Goal: Transaction & Acquisition: Download file/media

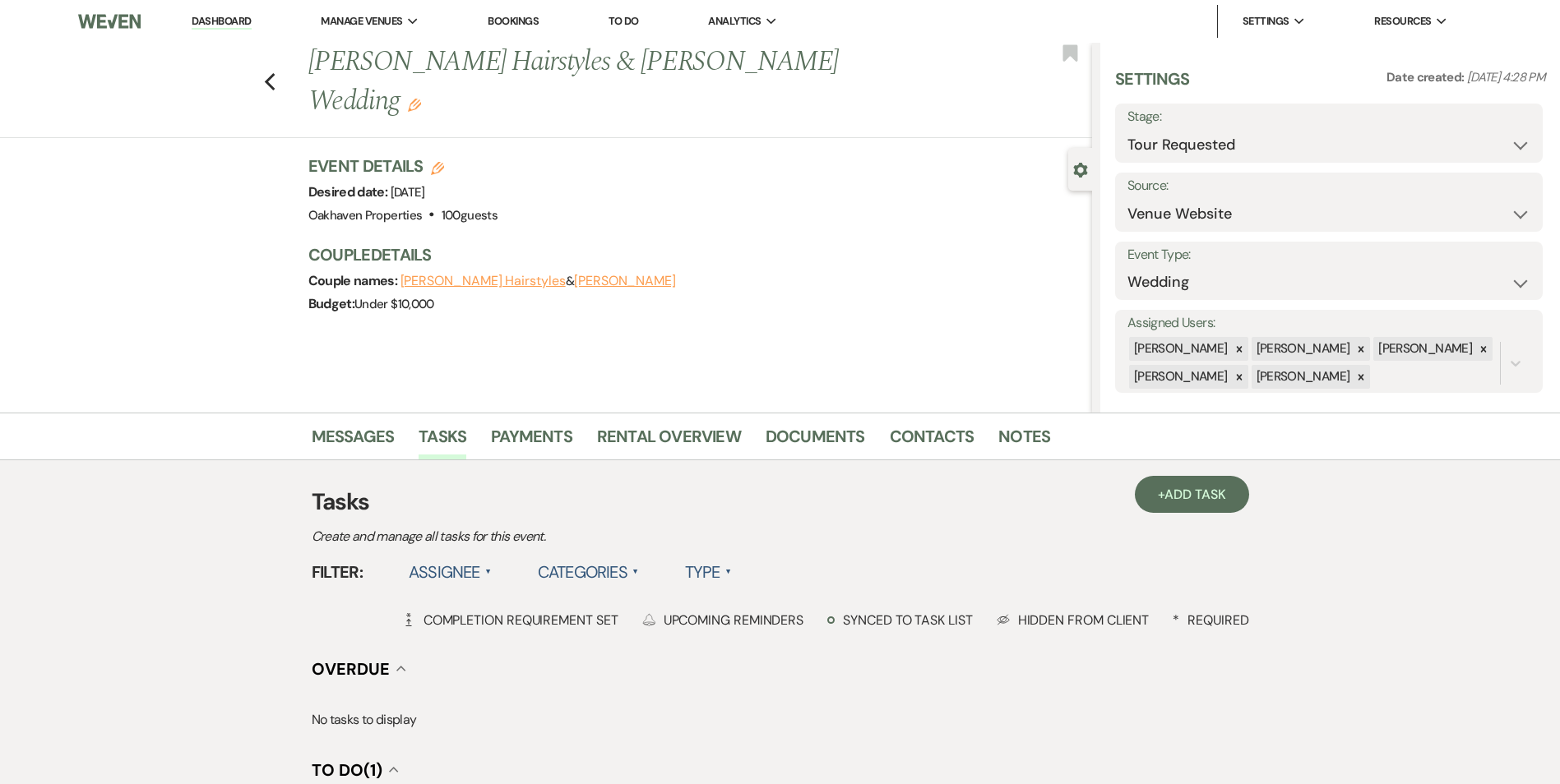
select select "2"
select select "5"
click at [270, 72] on icon "Previous" at bounding box center [270, 82] width 13 height 20
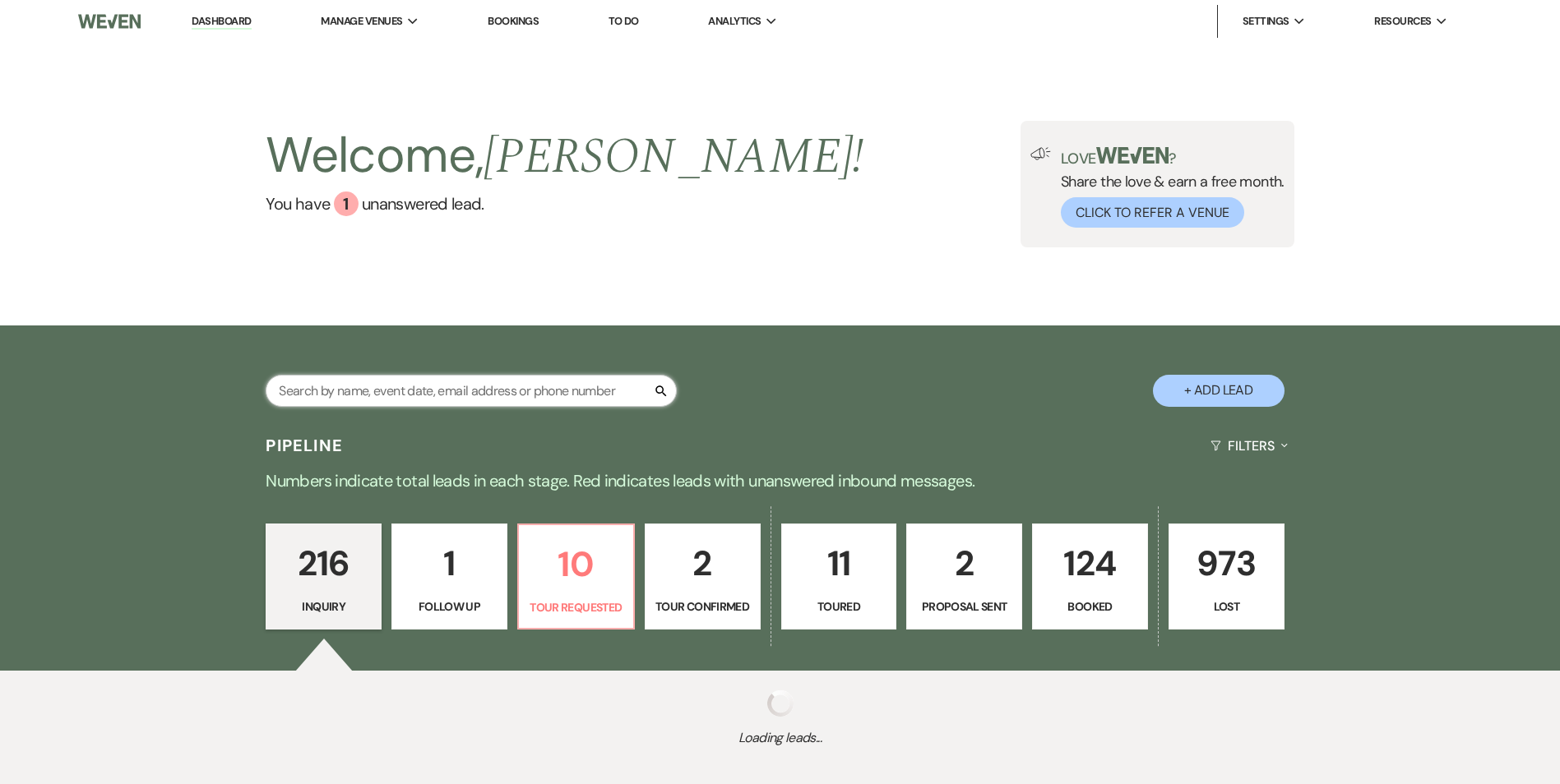
click at [355, 394] on input "text" at bounding box center [471, 392] width 411 height 32
click at [350, 390] on input "text" at bounding box center [471, 392] width 411 height 32
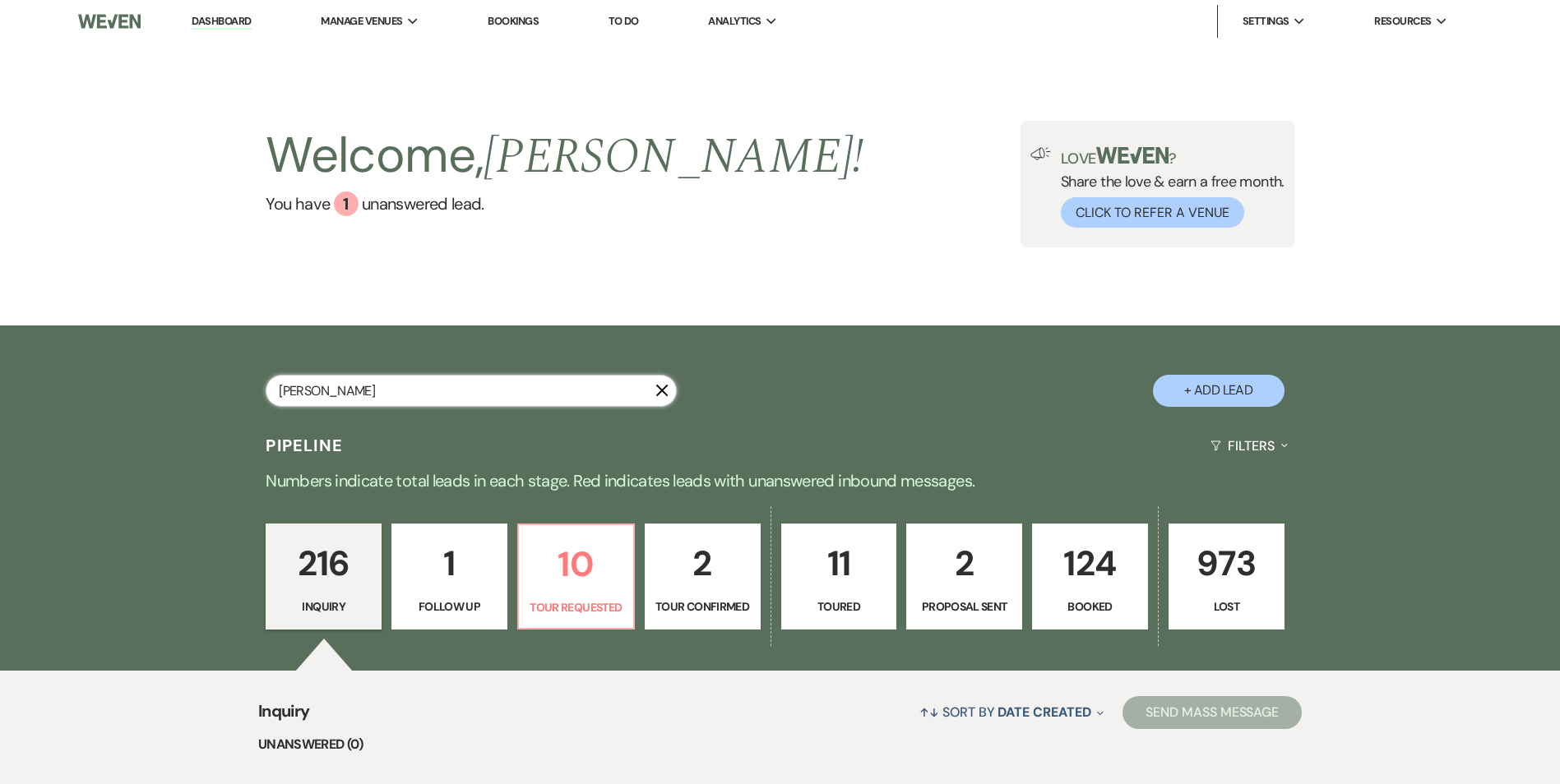
type input "[PERSON_NAME]"
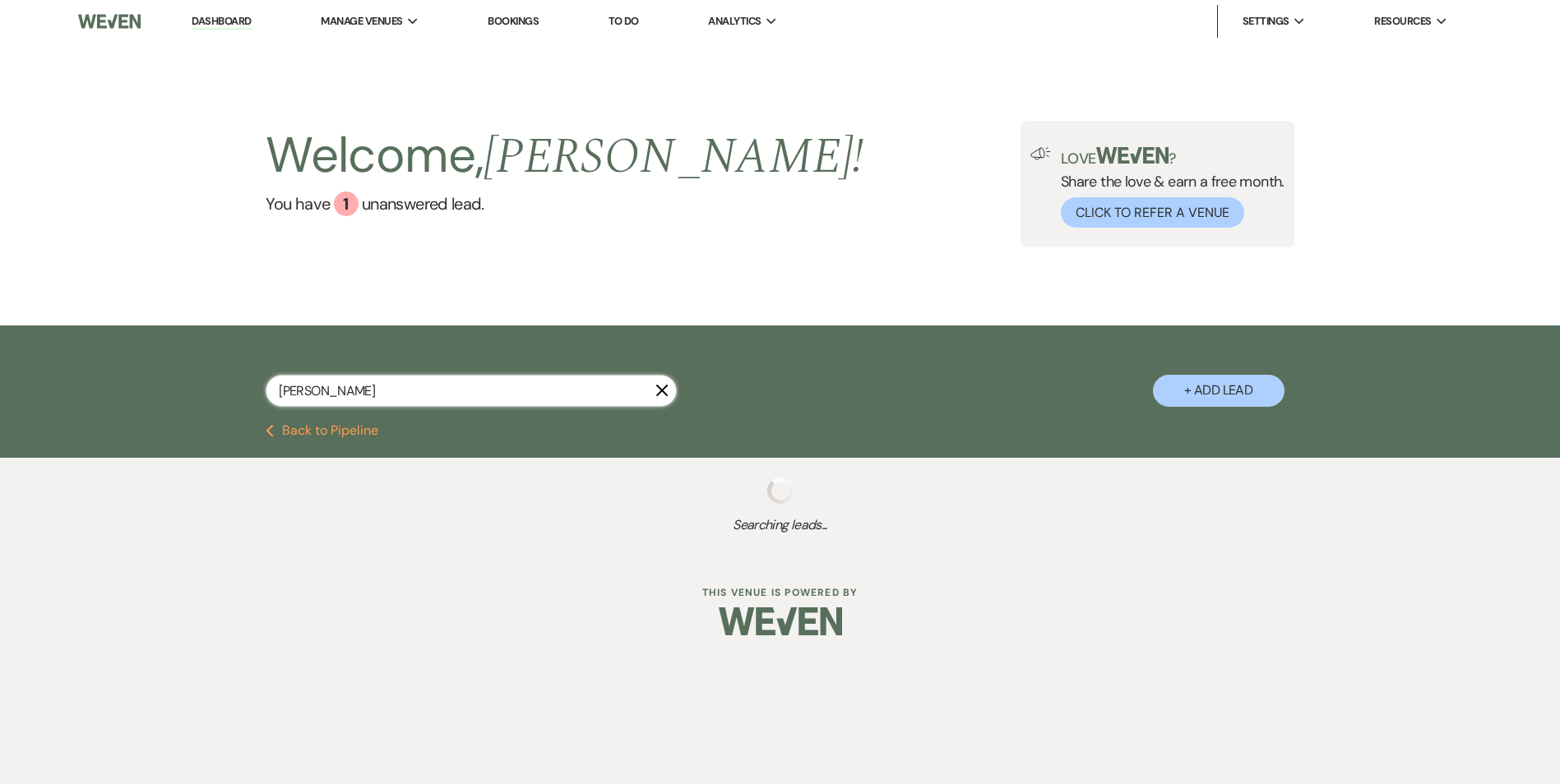
select select "8"
select select "6"
select select "8"
select select "6"
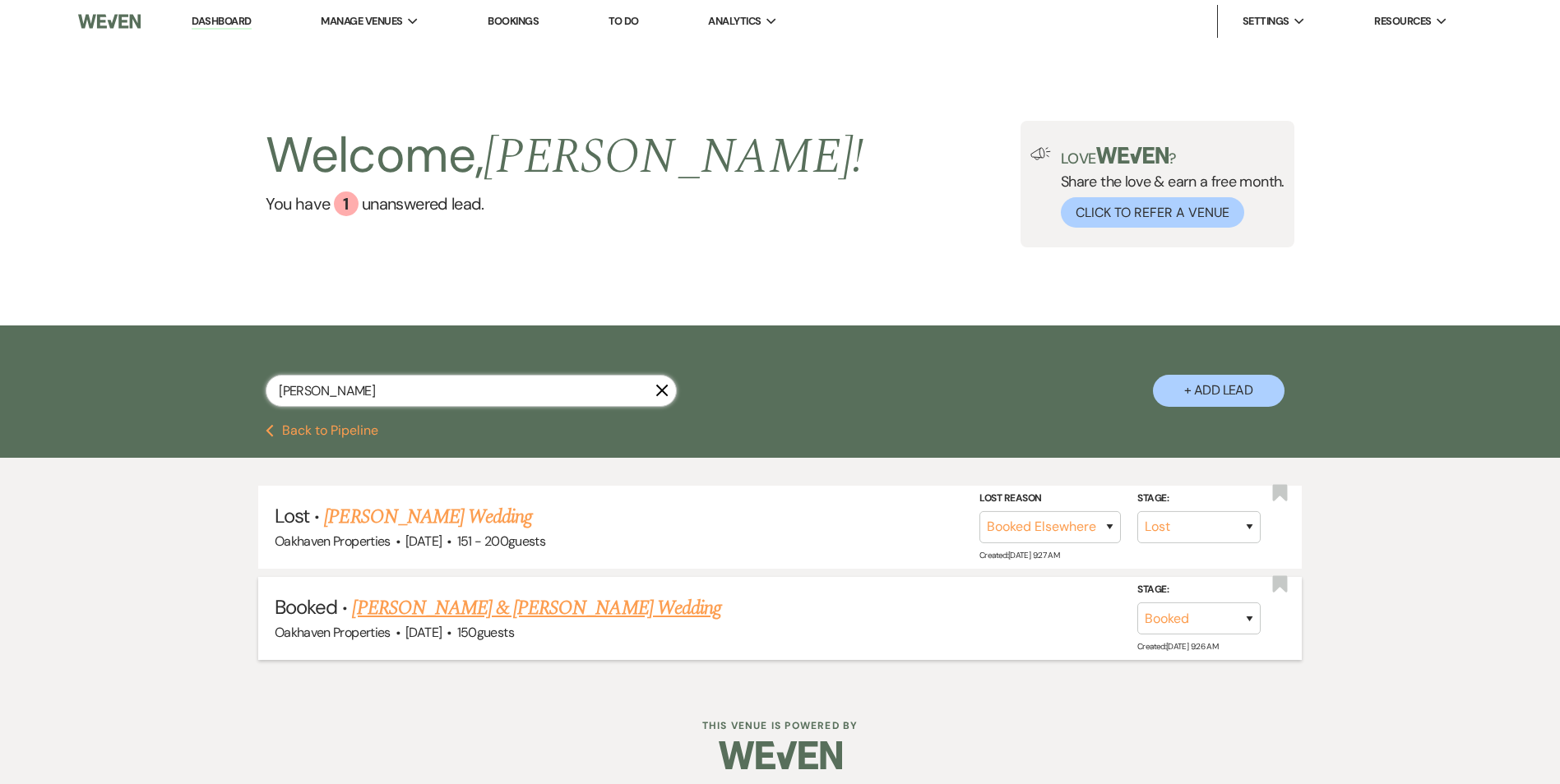
type input "[PERSON_NAME]"
click at [447, 595] on link "[PERSON_NAME] & [PERSON_NAME] Wedding" at bounding box center [536, 608] width 368 height 30
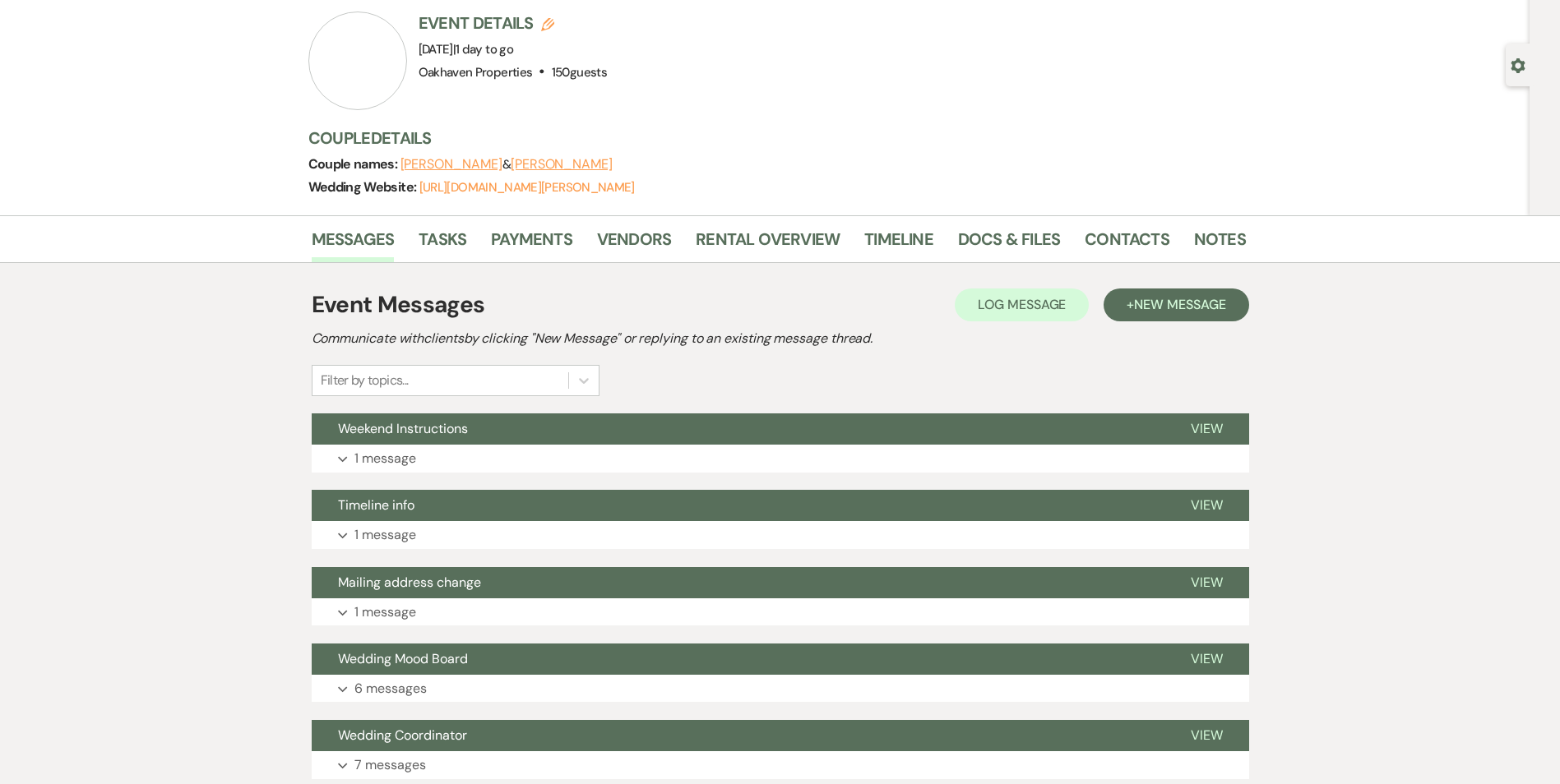
scroll to position [106, 0]
click at [1036, 234] on link "Docs & Files" at bounding box center [1009, 244] width 102 height 36
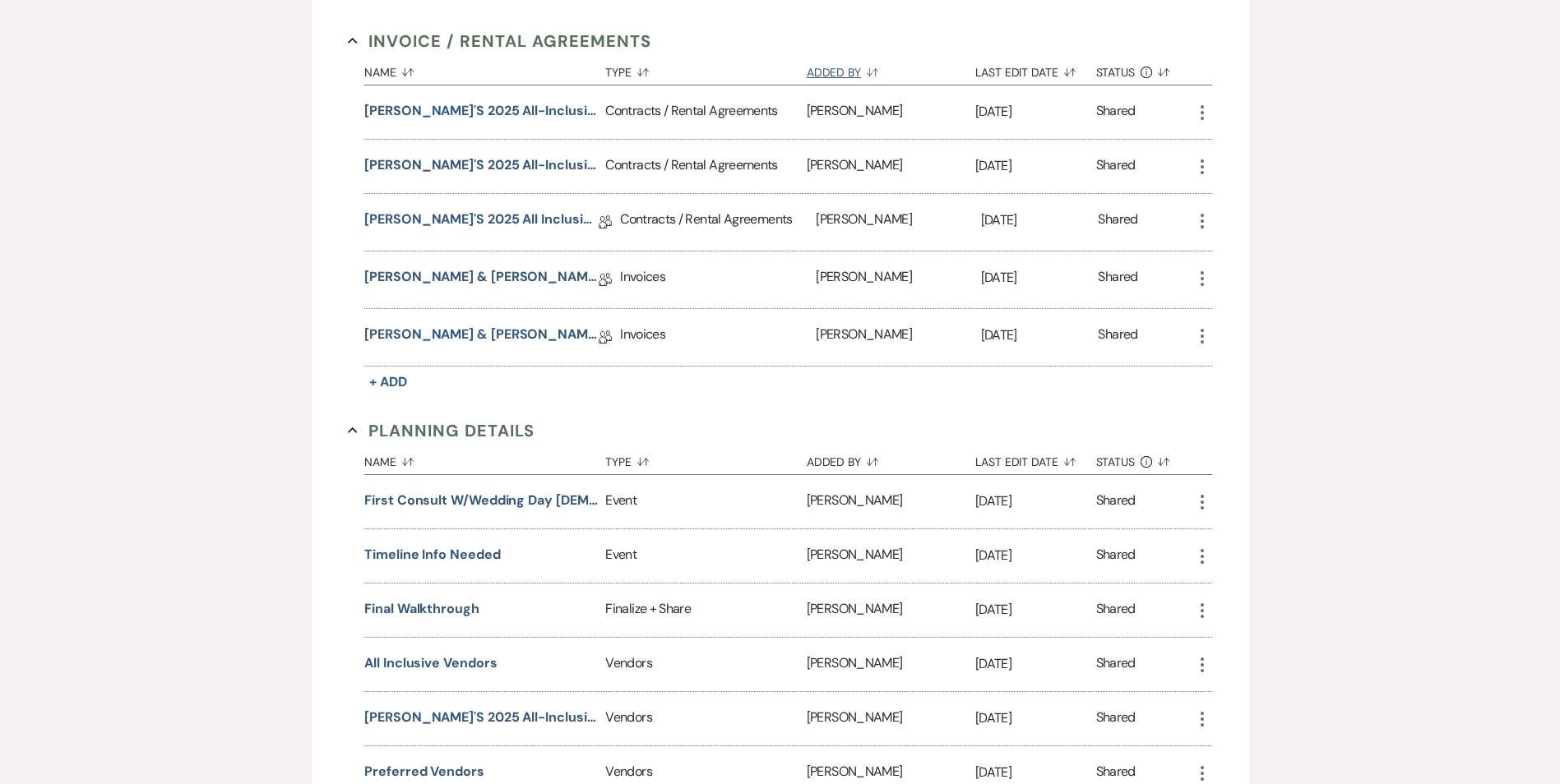
scroll to position [503, 0]
click at [434, 606] on button "Final Walkthrough" at bounding box center [422, 607] width 115 height 20
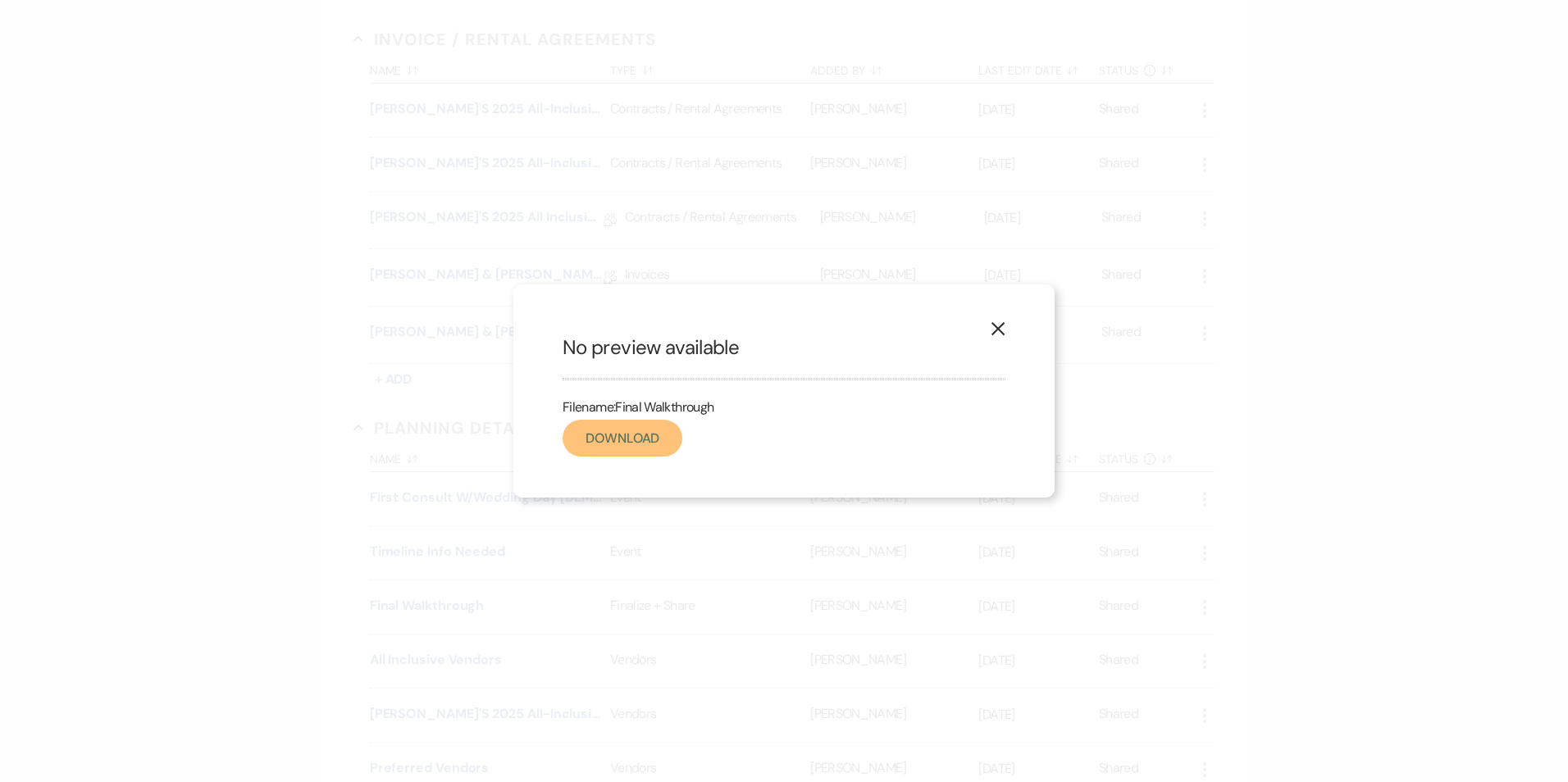
click at [642, 430] on link "Download" at bounding box center [622, 438] width 120 height 37
click at [1000, 326] on icon "X" at bounding box center [998, 328] width 14 height 14
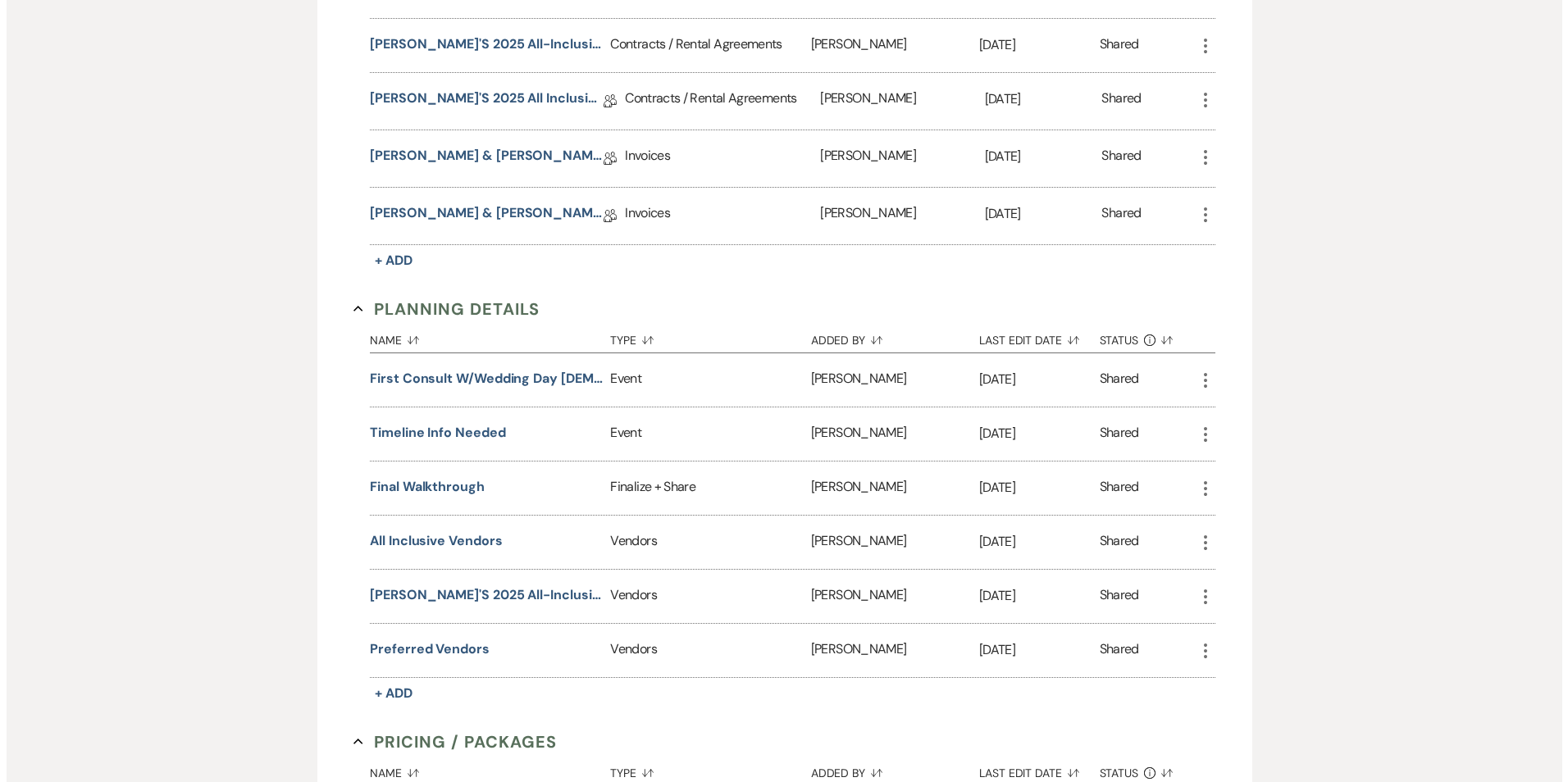
scroll to position [623, 0]
click at [420, 487] on button "Final Walkthrough" at bounding box center [421, 485] width 115 height 20
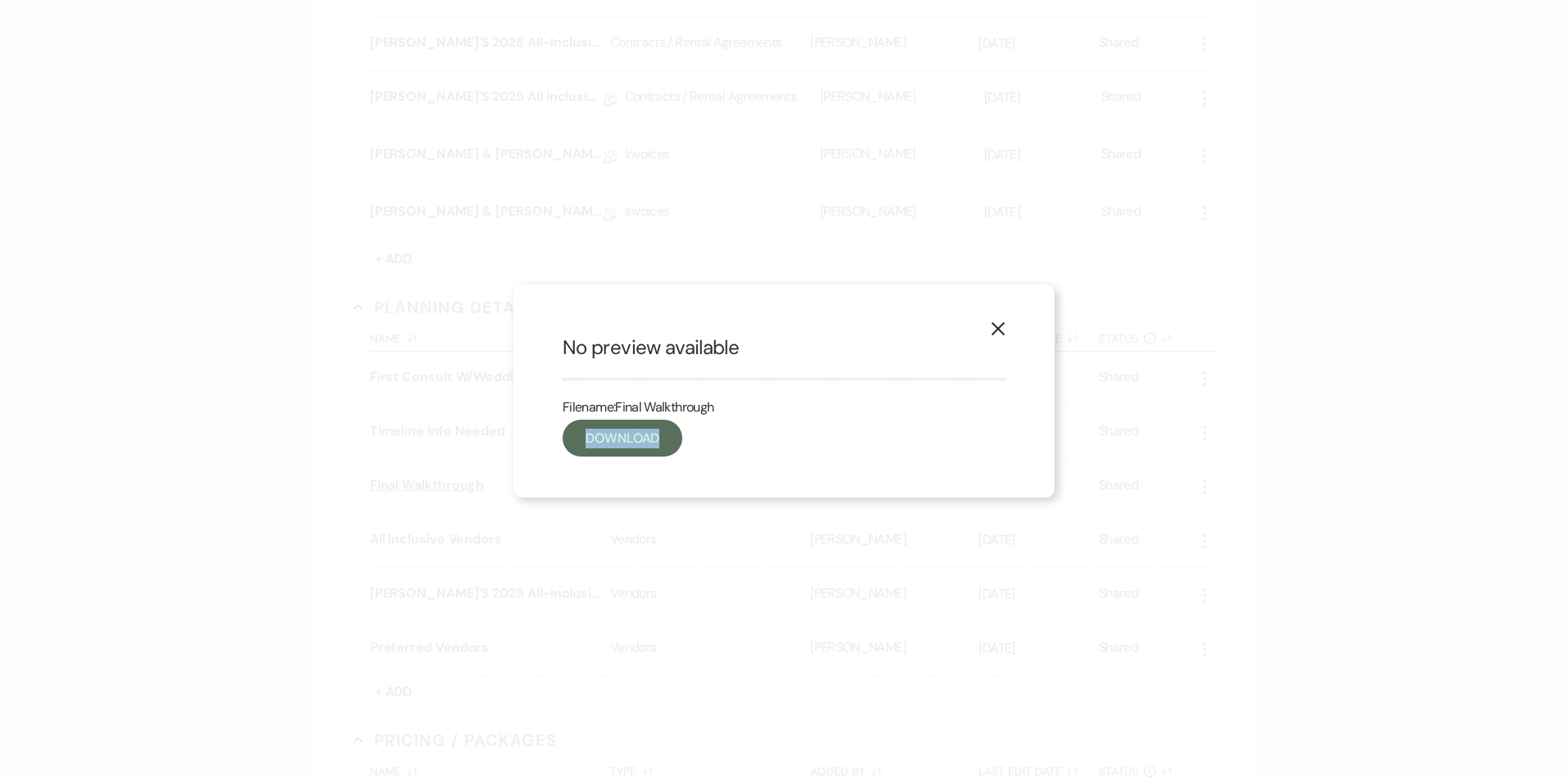
click at [420, 487] on div "X No preview available Filename: Final Walkthrough Download" at bounding box center [784, 391] width 1568 height 782
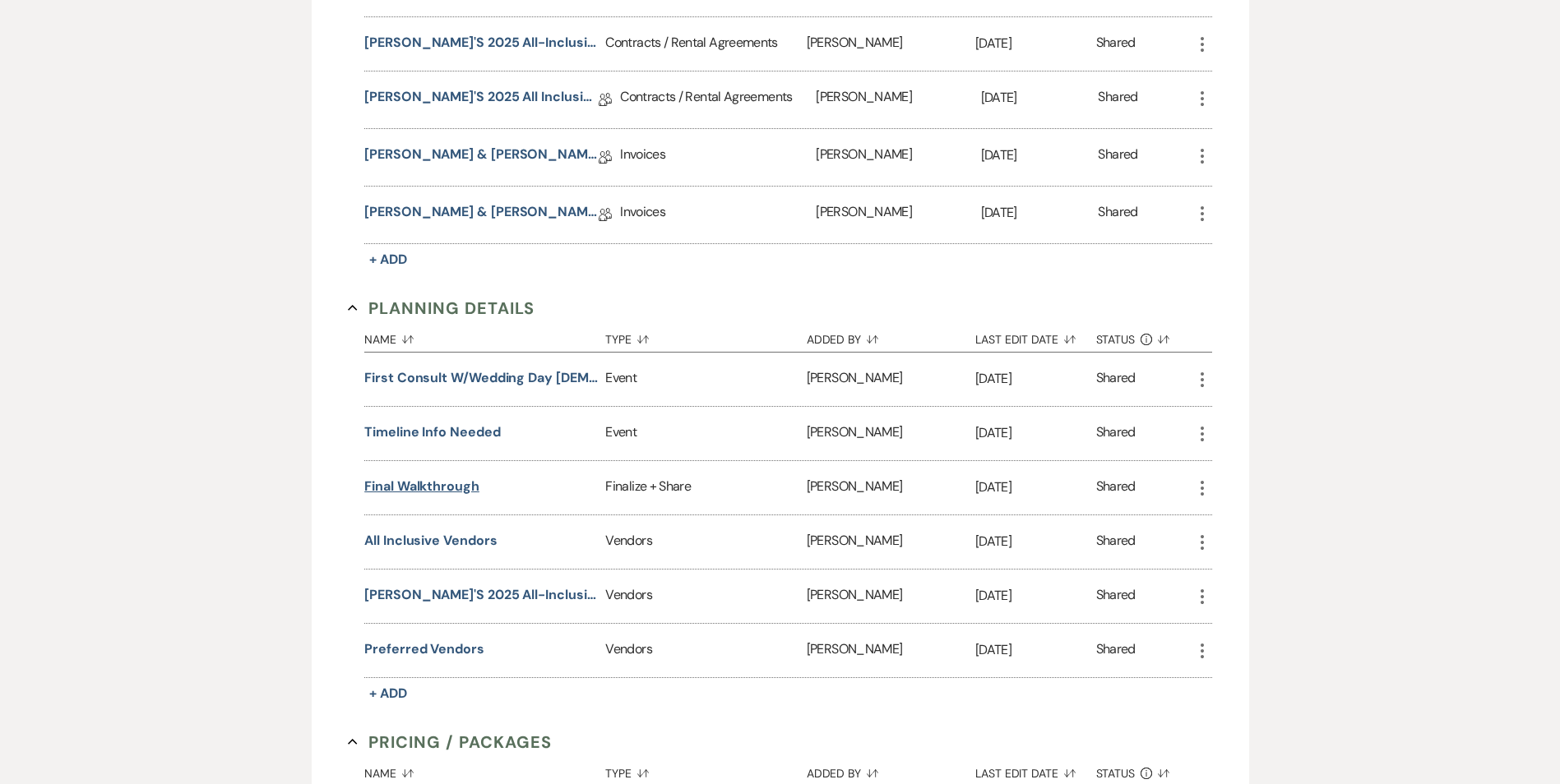
click at [421, 488] on button "Final Walkthrough" at bounding box center [422, 486] width 115 height 20
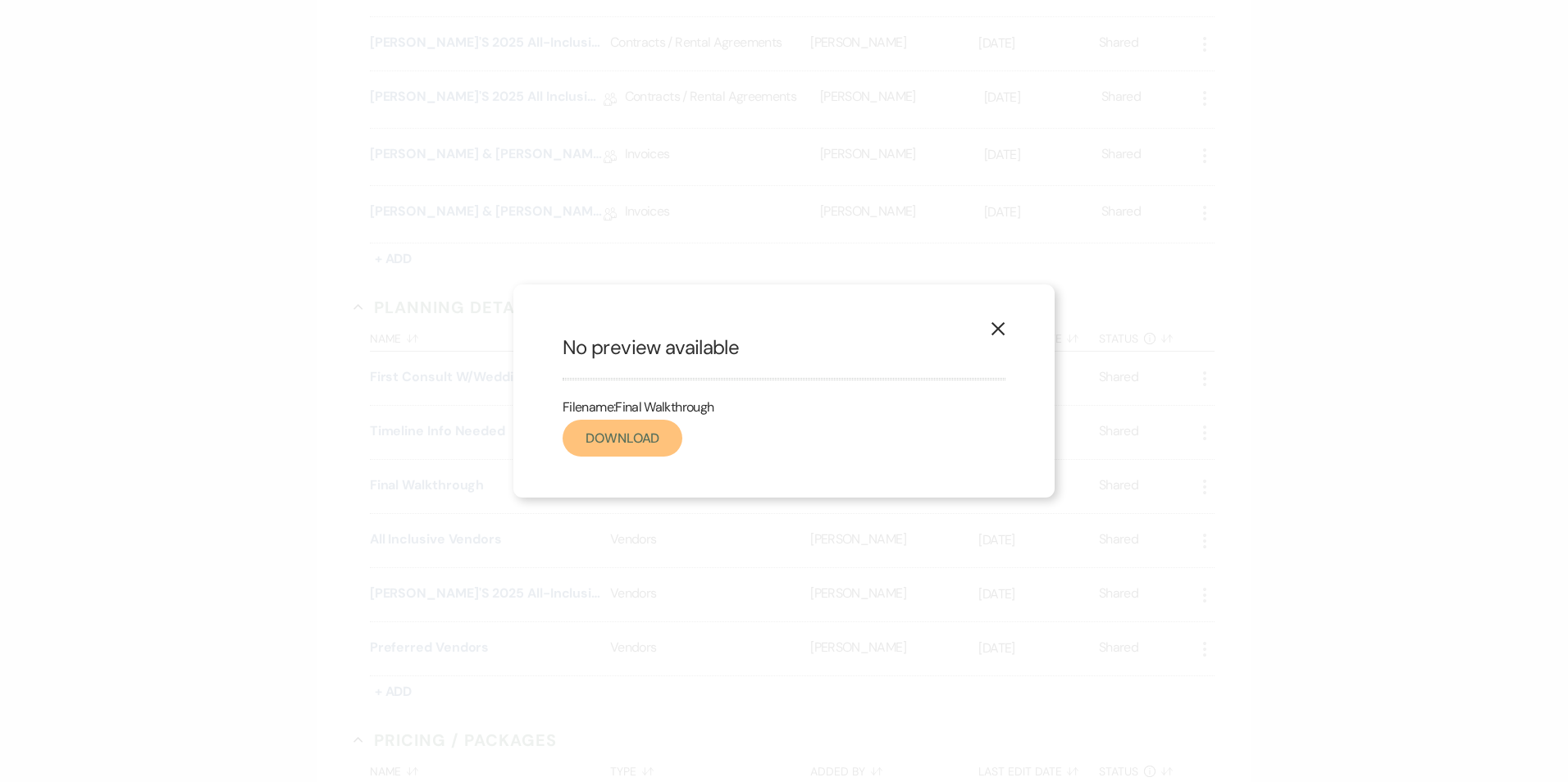
click at [597, 444] on link "Download" at bounding box center [622, 438] width 120 height 37
